Goal: Task Accomplishment & Management: Manage account settings

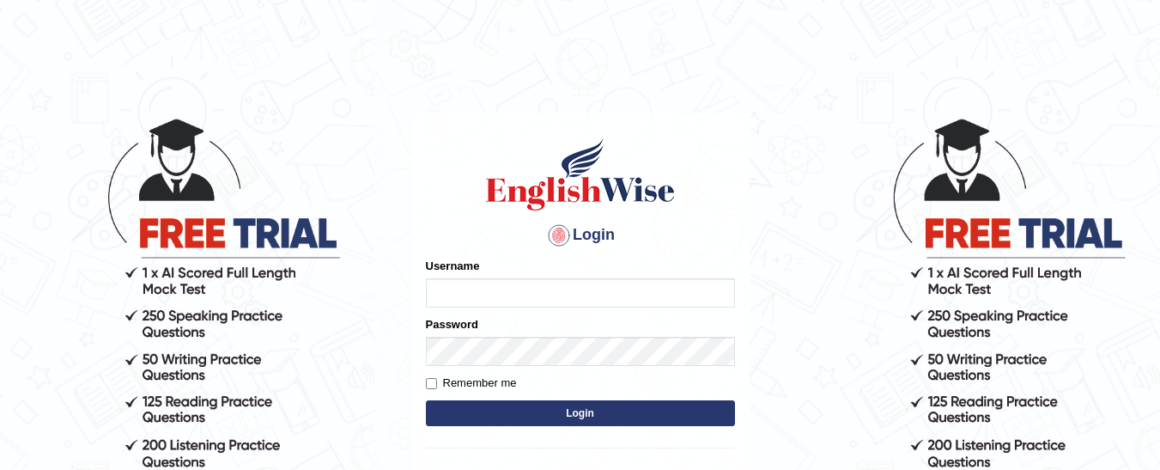
click at [456, 294] on input "Username" at bounding box center [580, 292] width 309 height 29
type input "f"
type input "[PERSON_NAME]"
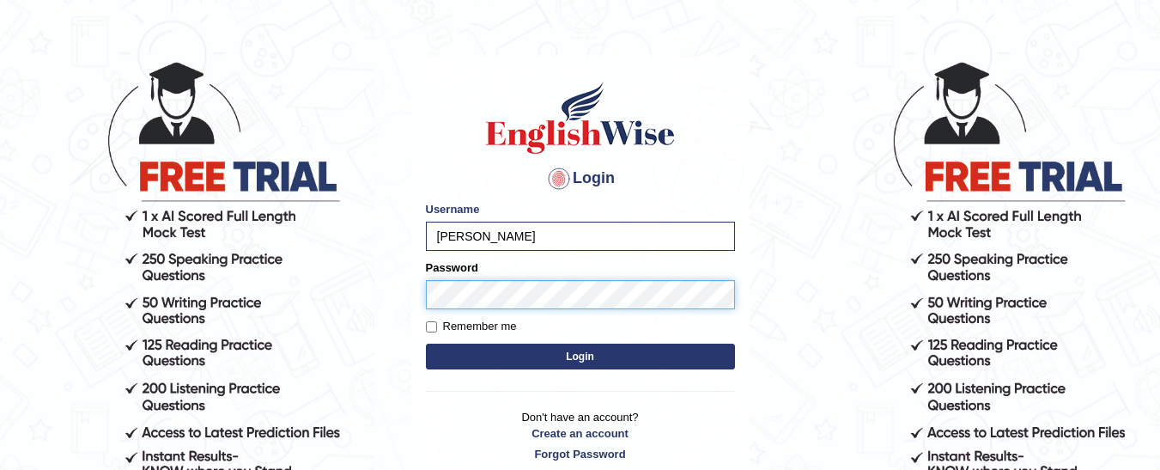
scroll to position [86, 0]
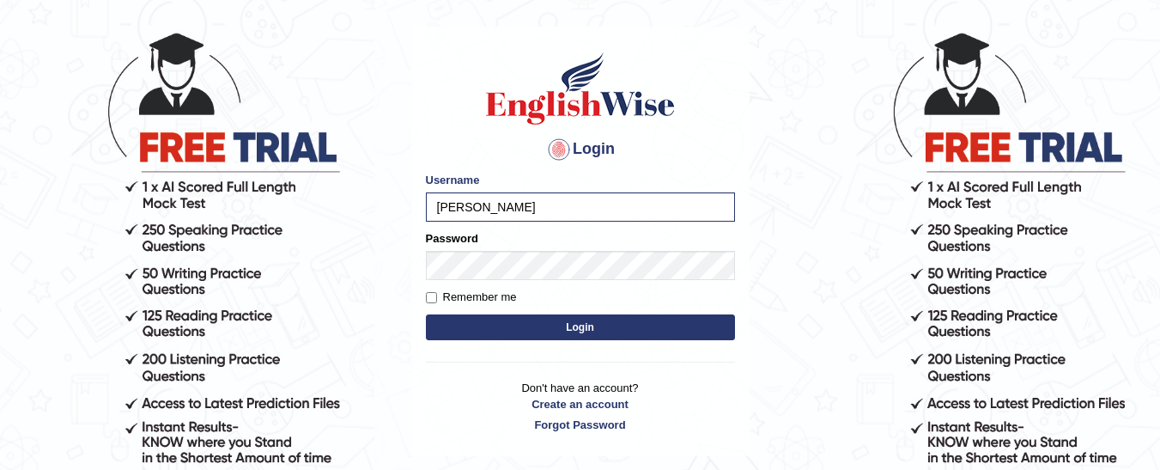
click at [587, 331] on button "Login" at bounding box center [580, 327] width 309 height 26
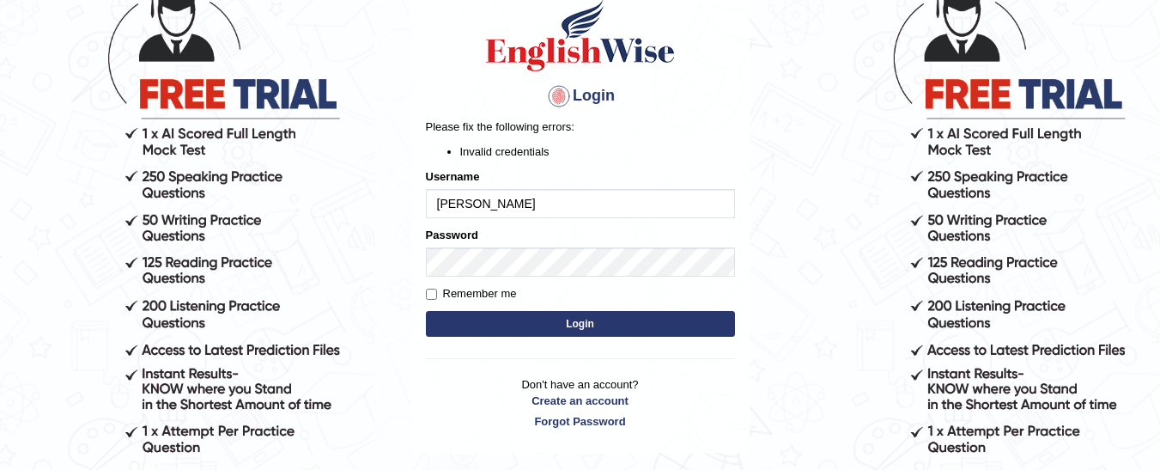
scroll to position [172, 0]
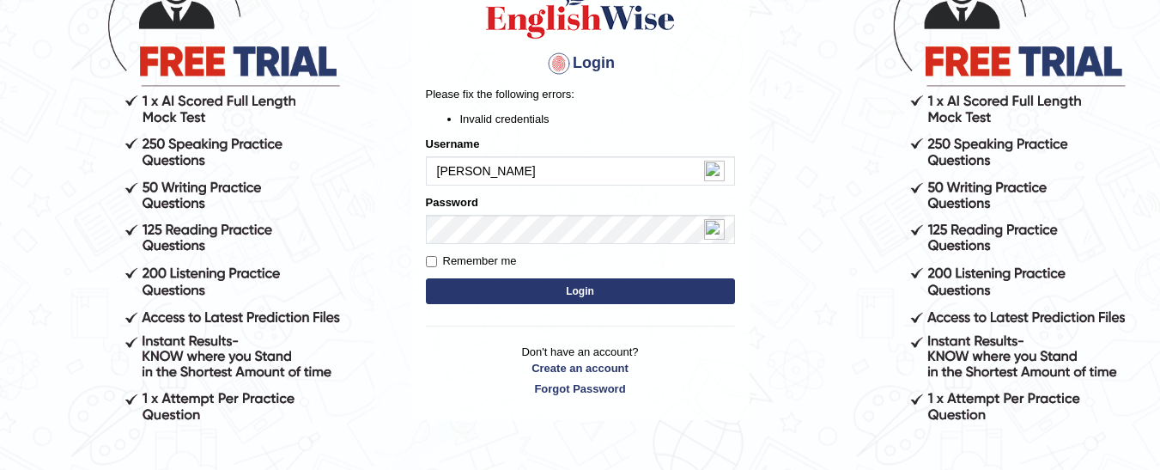
click at [573, 300] on button "Login" at bounding box center [580, 291] width 309 height 26
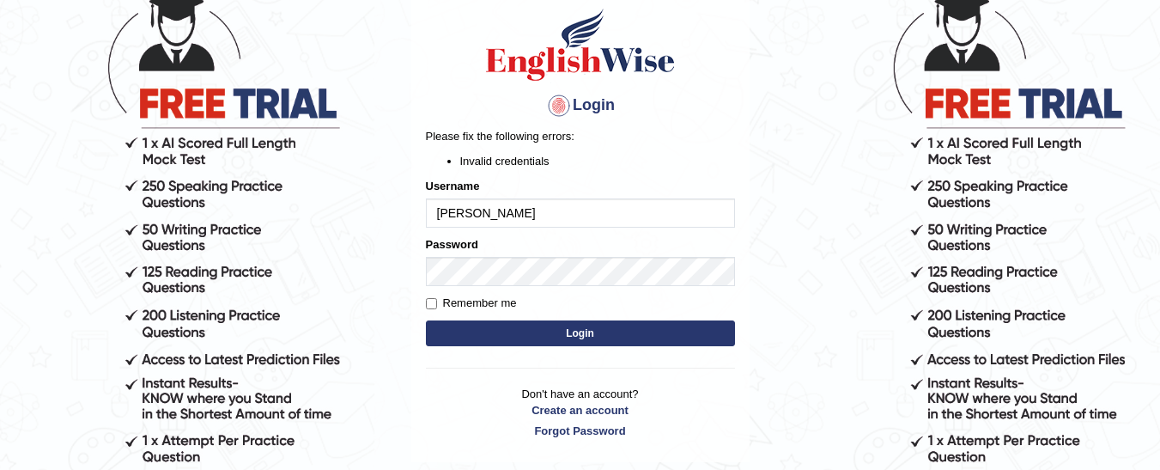
scroll to position [172, 0]
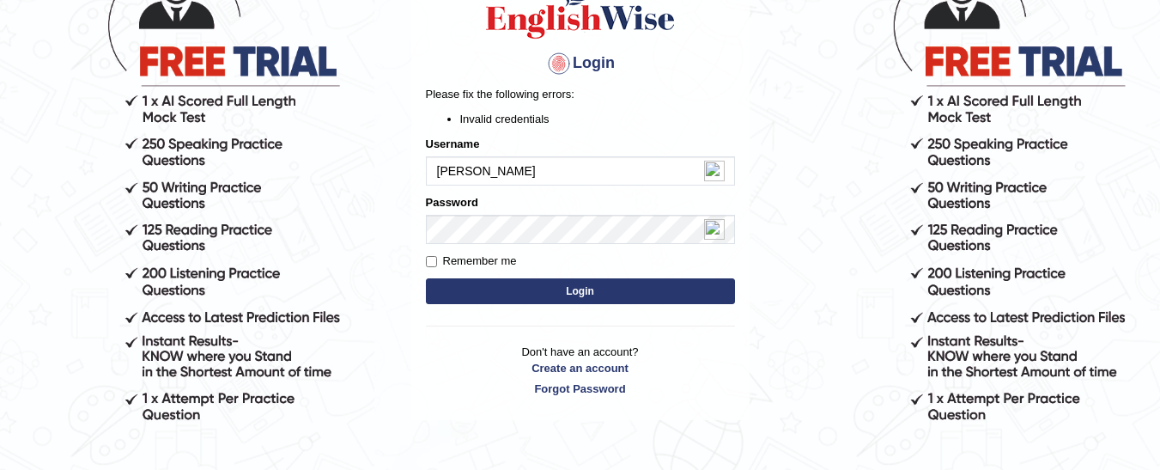
click at [496, 172] on input "[PERSON_NAME]" at bounding box center [580, 170] width 309 height 29
type input "v"
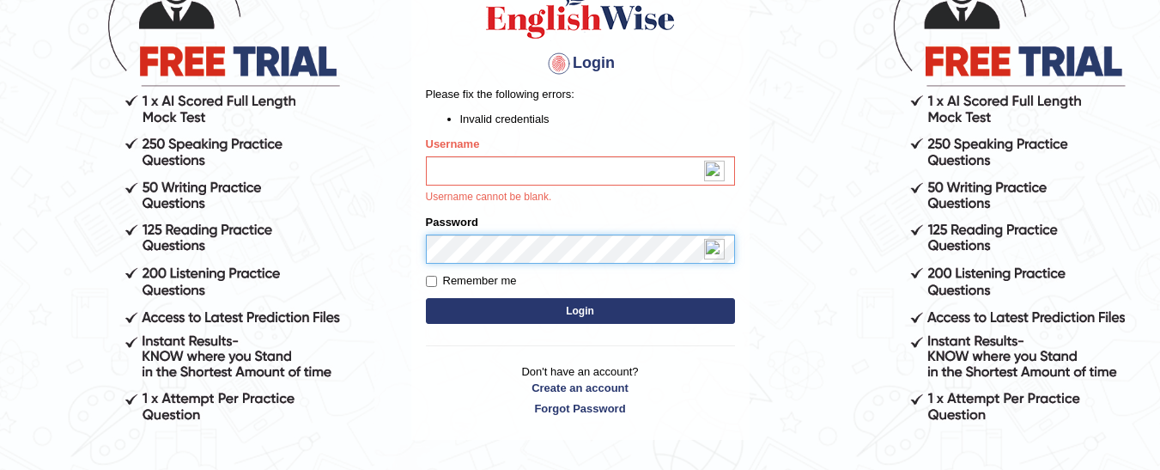
click at [476, 225] on div "Password" at bounding box center [580, 239] width 309 height 50
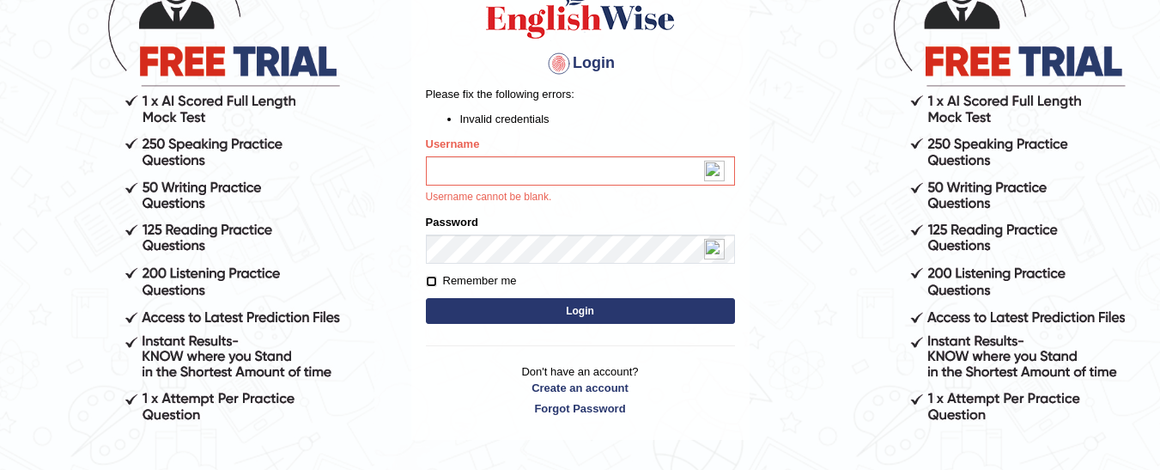
click at [427, 280] on input "Remember me" at bounding box center [431, 281] width 11 height 11
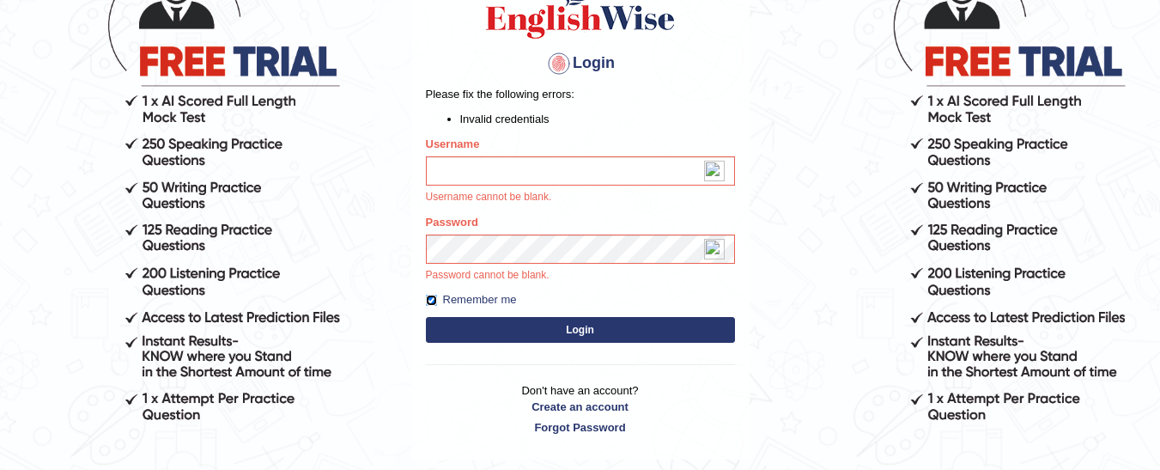
click at [428, 301] on input "Remember me" at bounding box center [431, 300] width 11 height 11
checkbox input "false"
click at [307, 185] on body "Login Please fix the following errors: Invalid credentials Username Username ca…" at bounding box center [580, 122] width 1160 height 470
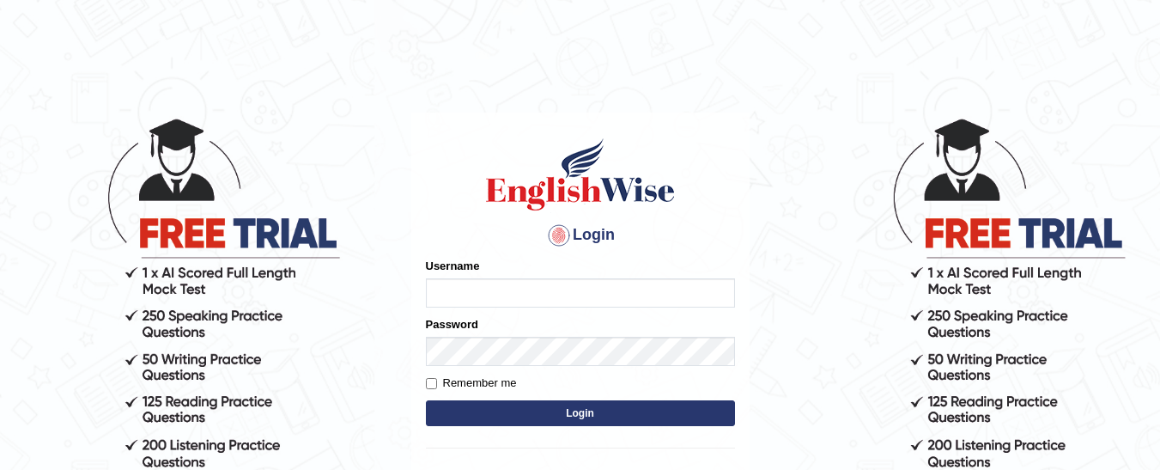
click at [580, 416] on button "Login" at bounding box center [580, 413] width 309 height 26
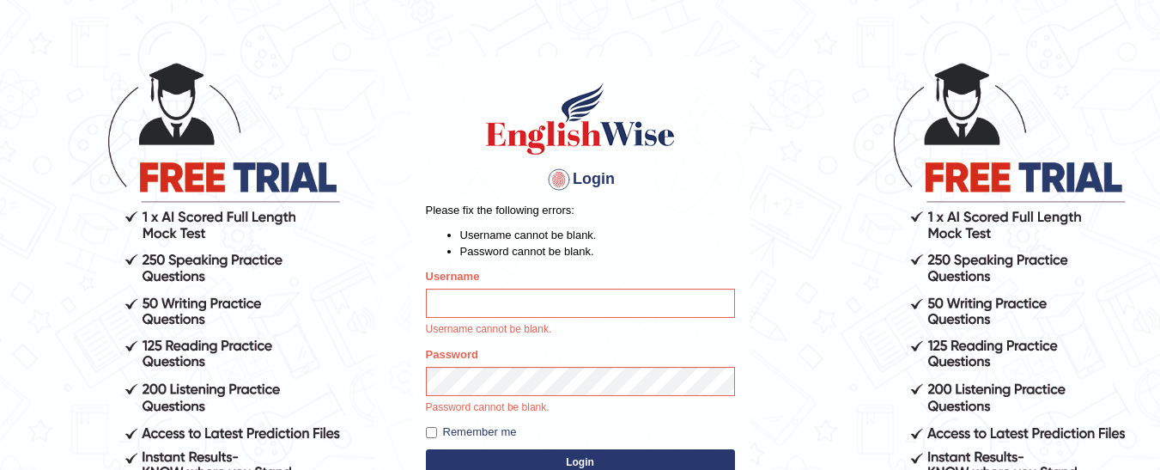
scroll to position [172, 0]
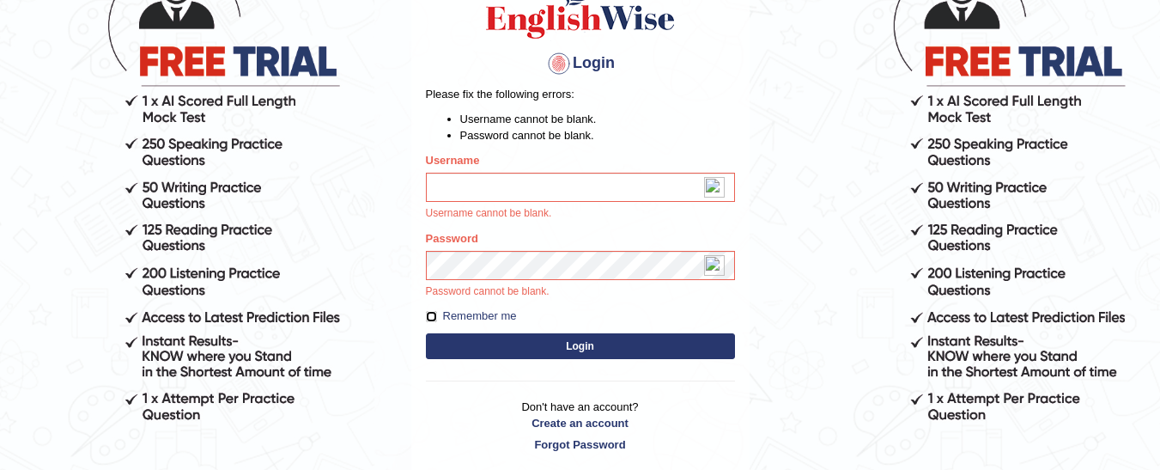
click at [429, 319] on input "Remember me" at bounding box center [431, 316] width 11 height 11
click at [577, 347] on button "Login" at bounding box center [580, 346] width 309 height 26
click at [441, 322] on label "Remember me" at bounding box center [471, 315] width 91 height 17
click at [437, 322] on input "Remember me" at bounding box center [431, 316] width 11 height 11
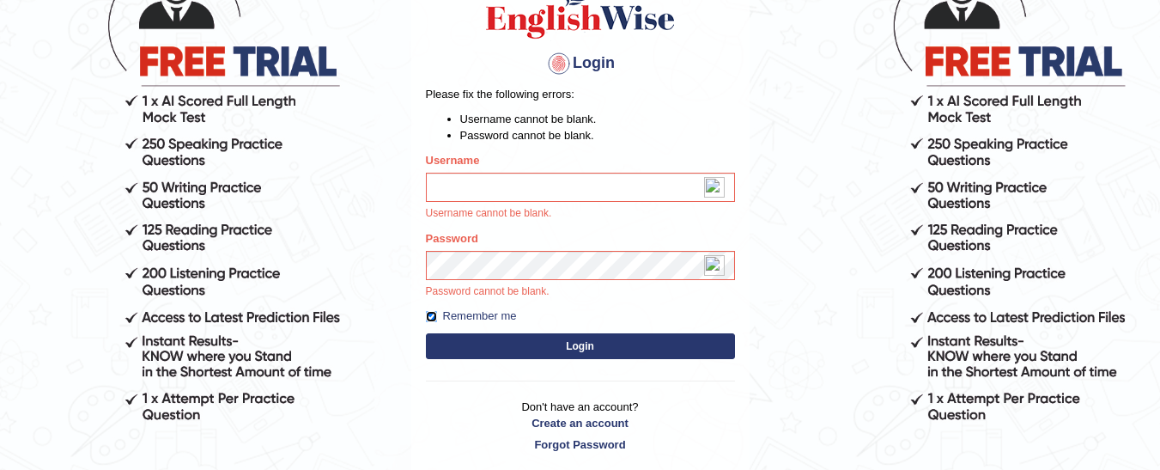
checkbox input "false"
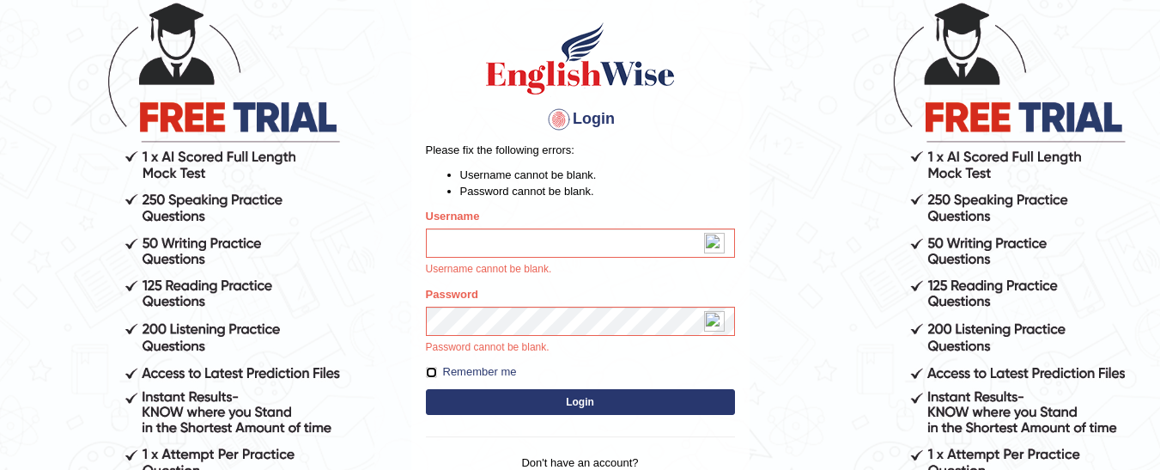
scroll to position [86, 0]
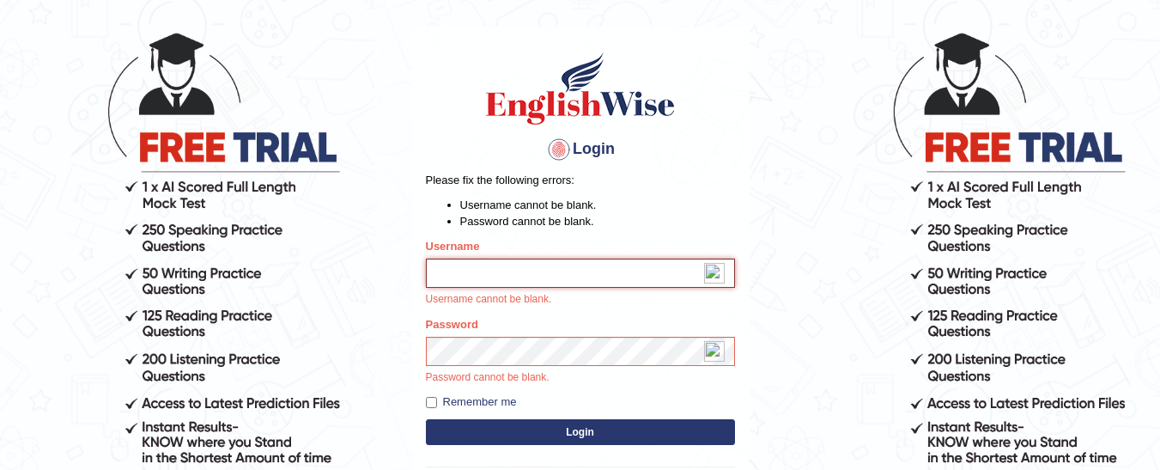
click at [442, 283] on input "Username" at bounding box center [580, 272] width 309 height 29
